Goal: Transaction & Acquisition: Purchase product/service

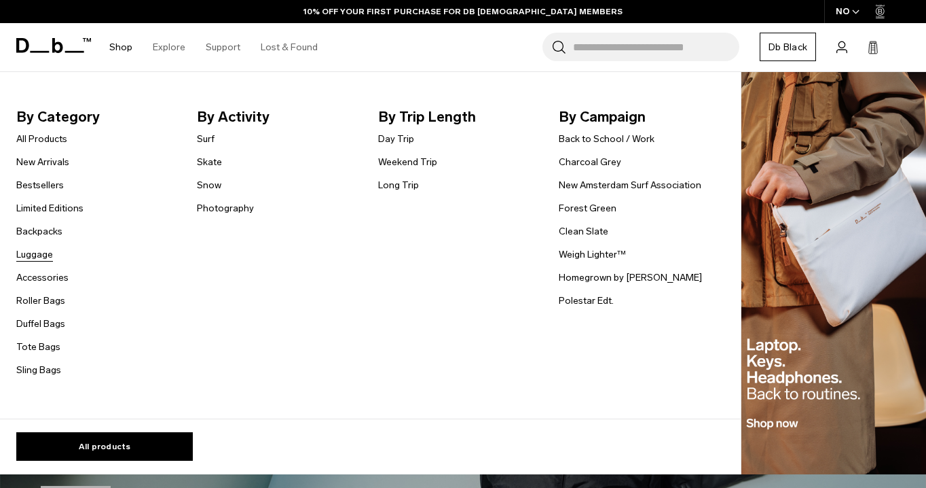
click at [45, 255] on link "Luggage" at bounding box center [34, 254] width 37 height 14
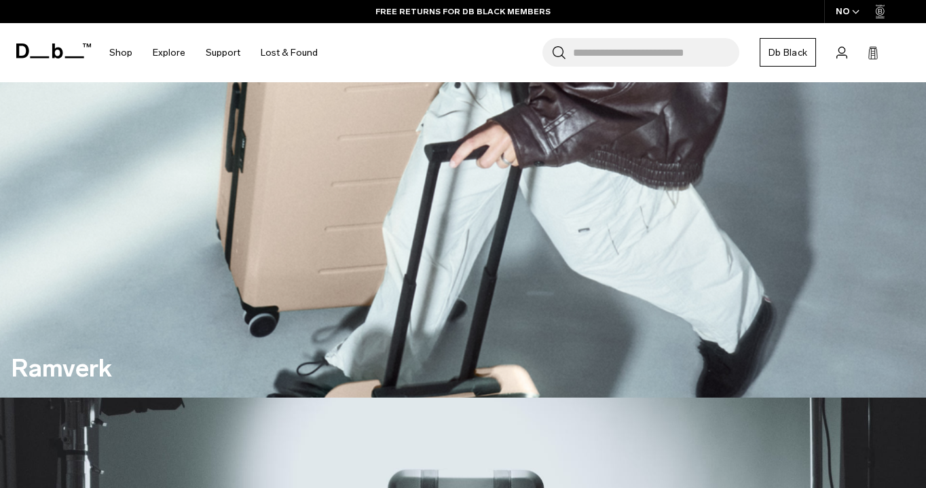
scroll to position [638, 0]
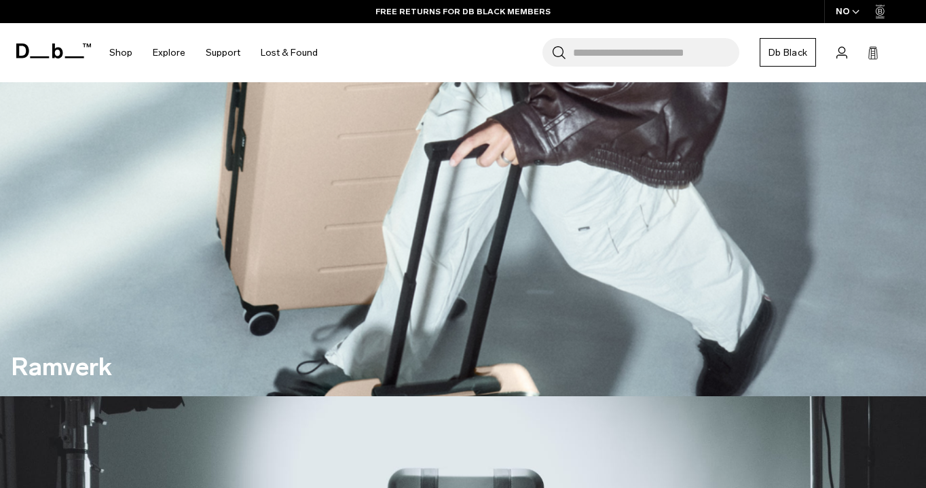
click at [847, 14] on div "NO" at bounding box center [848, 11] width 48 height 23
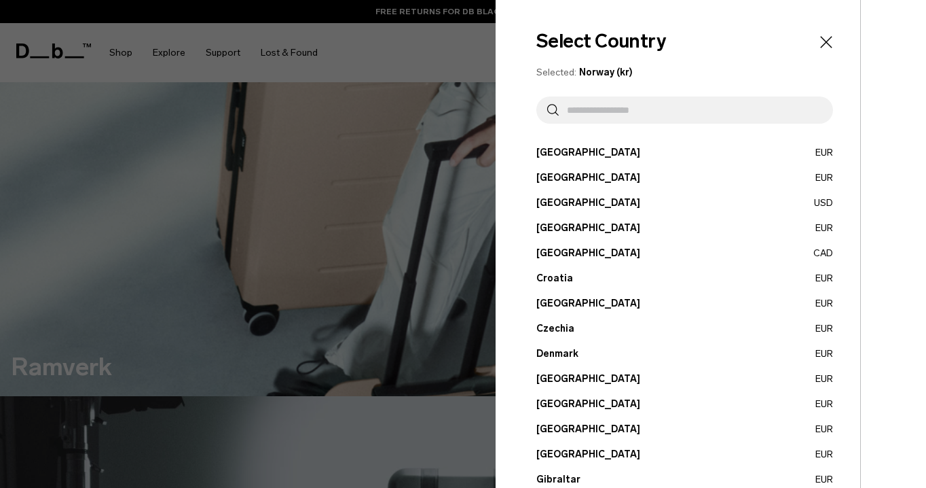
click at [581, 116] on input "text" at bounding box center [690, 109] width 263 height 27
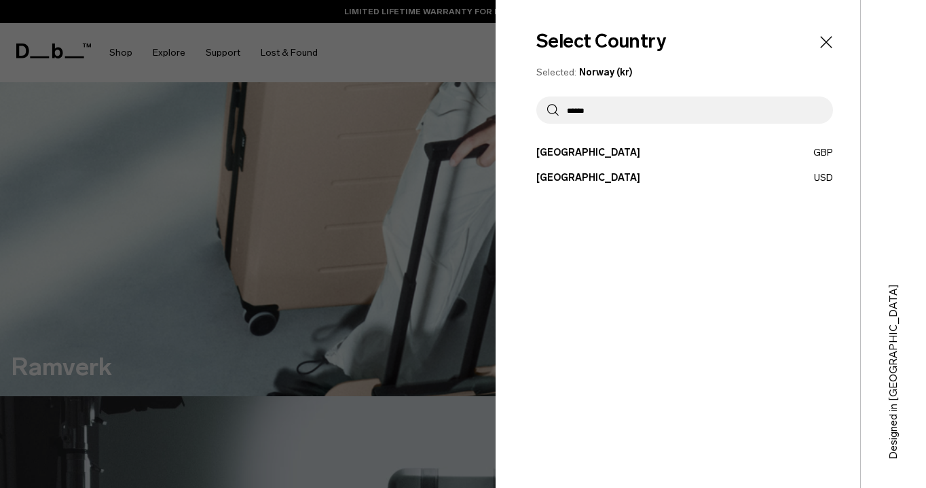
type input "******"
click at [569, 179] on button "United States USD" at bounding box center [684, 177] width 297 height 14
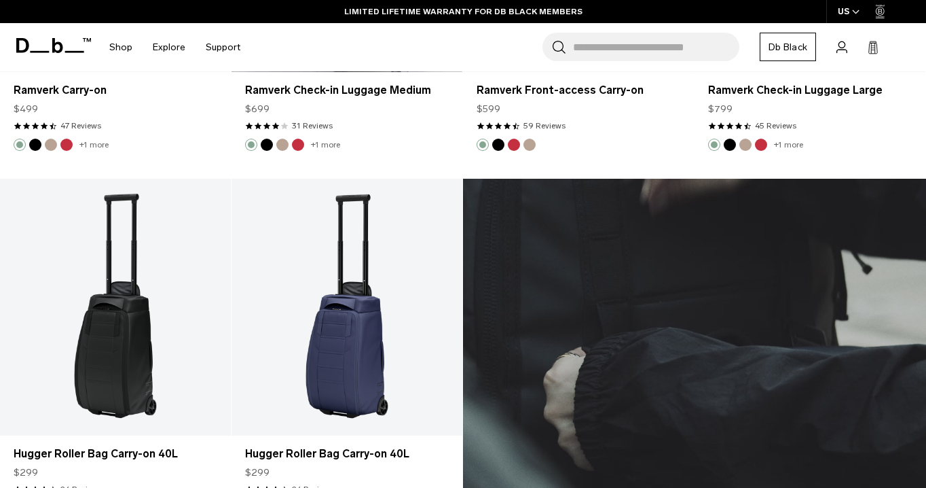
scroll to position [2347, 0]
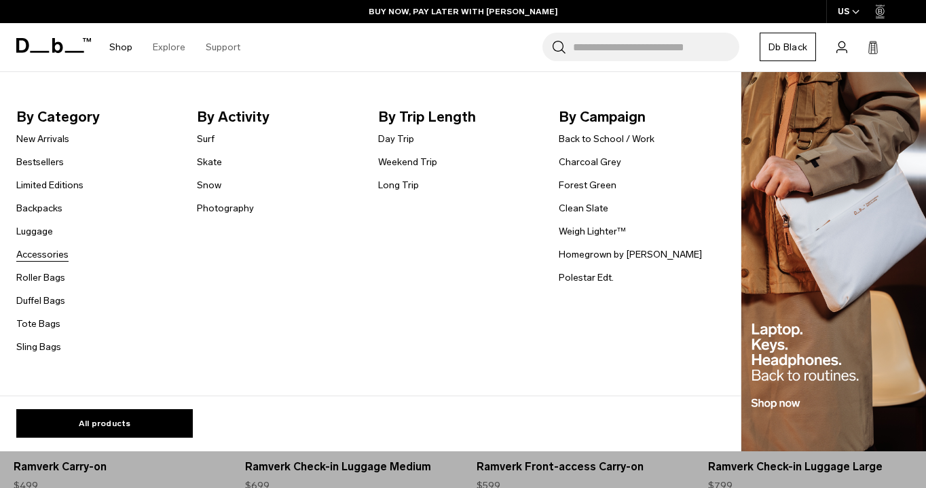
click at [51, 253] on link "Accessories" at bounding box center [42, 254] width 52 height 14
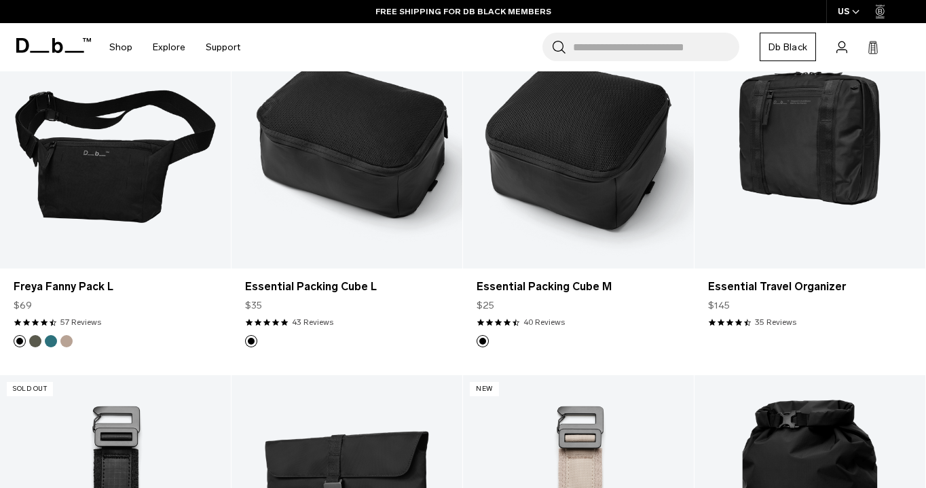
scroll to position [1956, 0]
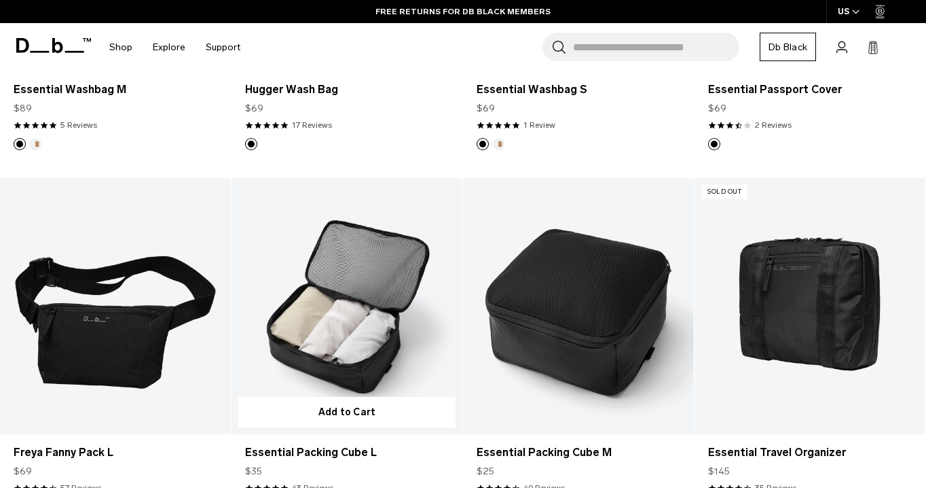
click at [428, 234] on link "Essential Packing Cube L" at bounding box center [347, 306] width 231 height 257
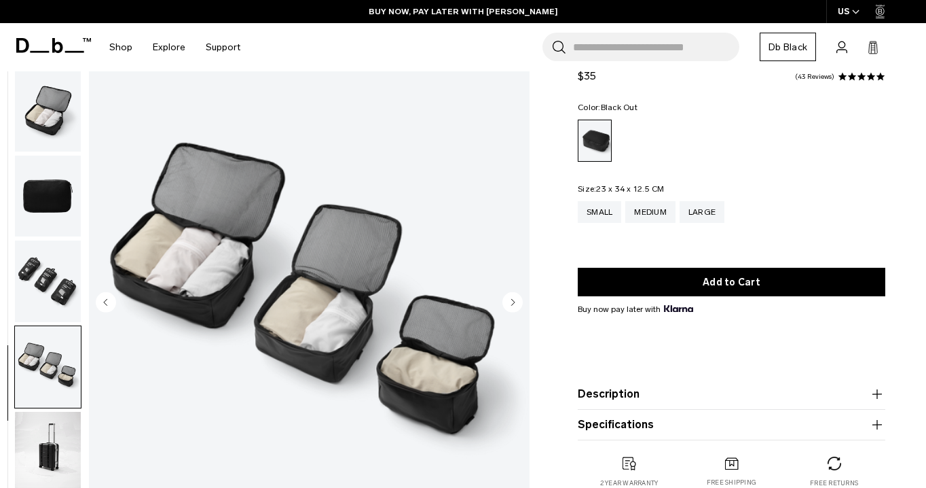
click at [48, 439] on img "button" at bounding box center [48, 452] width 66 height 81
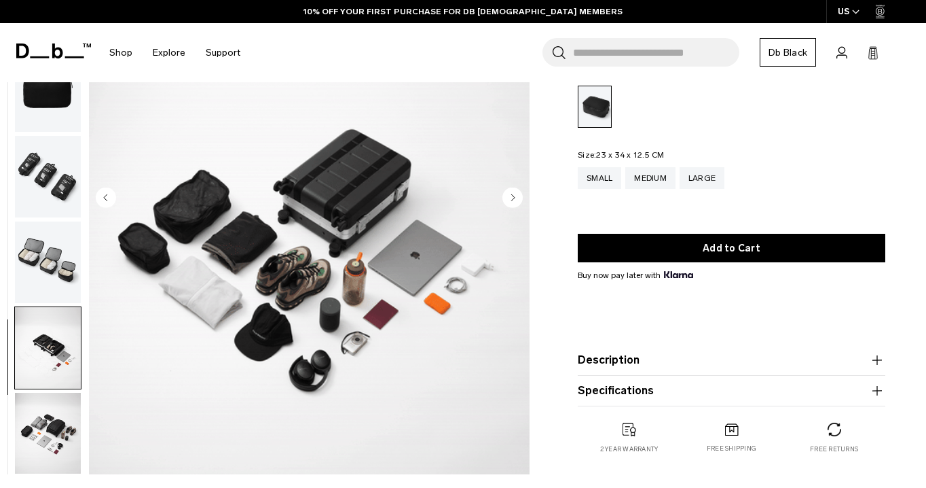
scroll to position [170, 0]
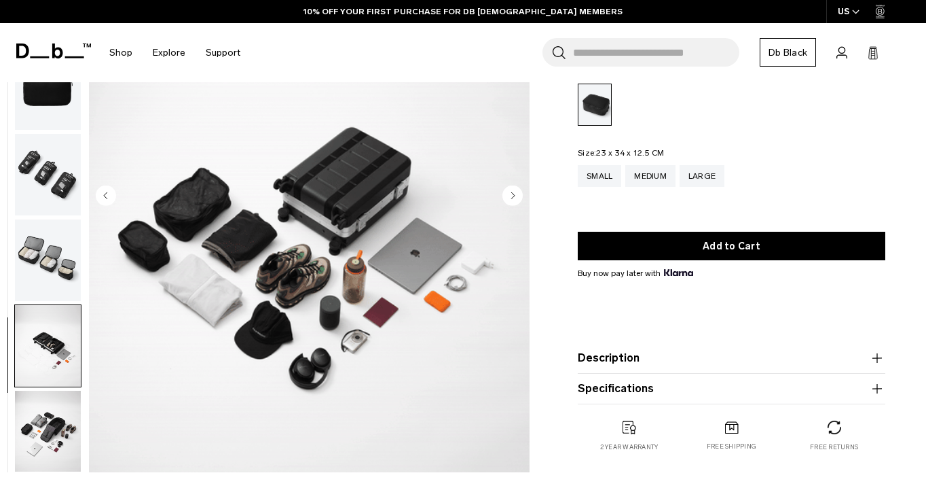
click at [36, 424] on img "button" at bounding box center [48, 430] width 66 height 81
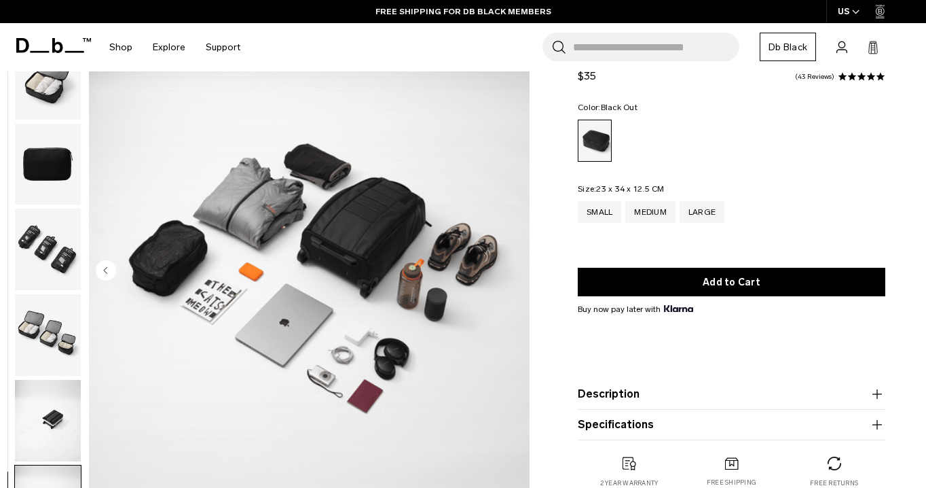
scroll to position [0, 0]
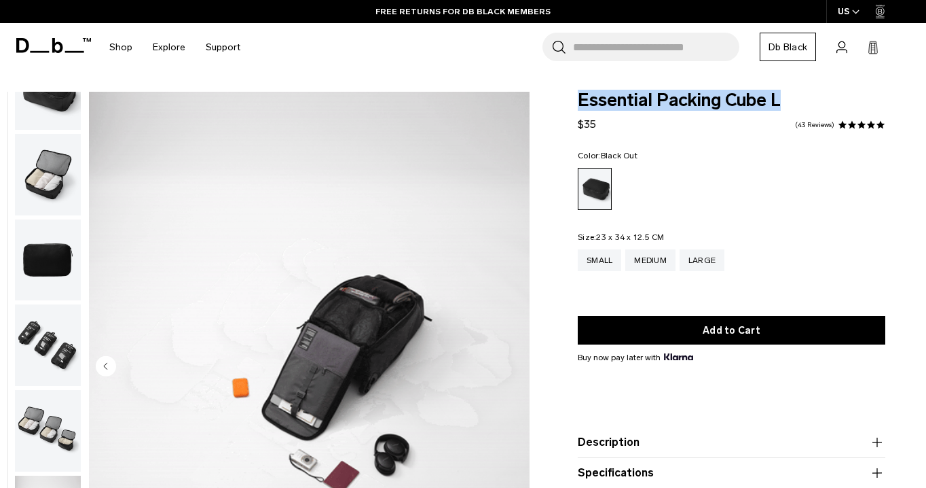
drag, startPoint x: 788, startPoint y: 98, endPoint x: 574, endPoint y: 98, distance: 213.2
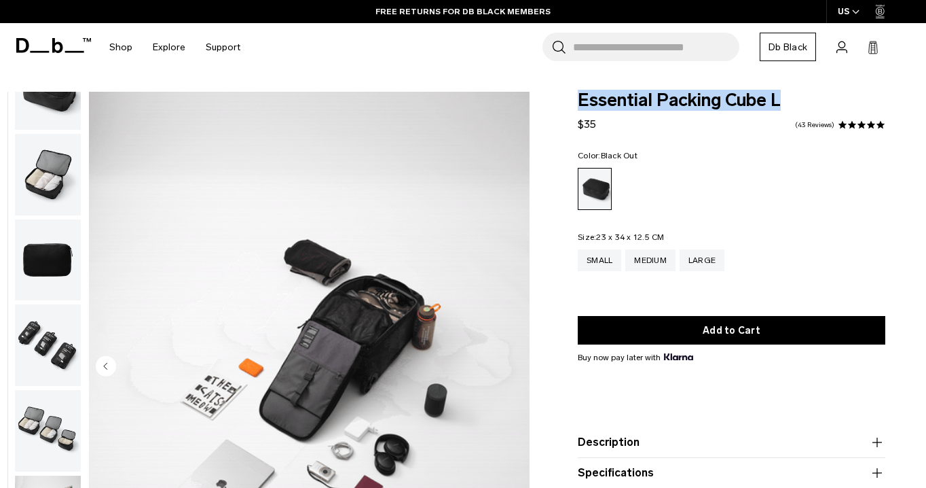
click at [574, 98] on div "Essential Packing Cube L $35 4.8 star rating 43 Reviews Color: Black Out Out of…" at bounding box center [731, 327] width 389 height 471
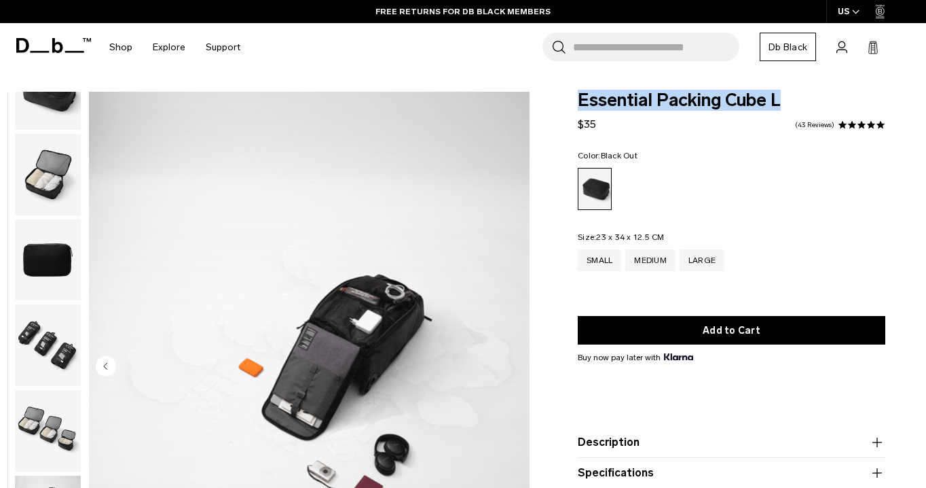
copy span "Essential Packing Cube L"
